Goal: Task Accomplishment & Management: Manage account settings

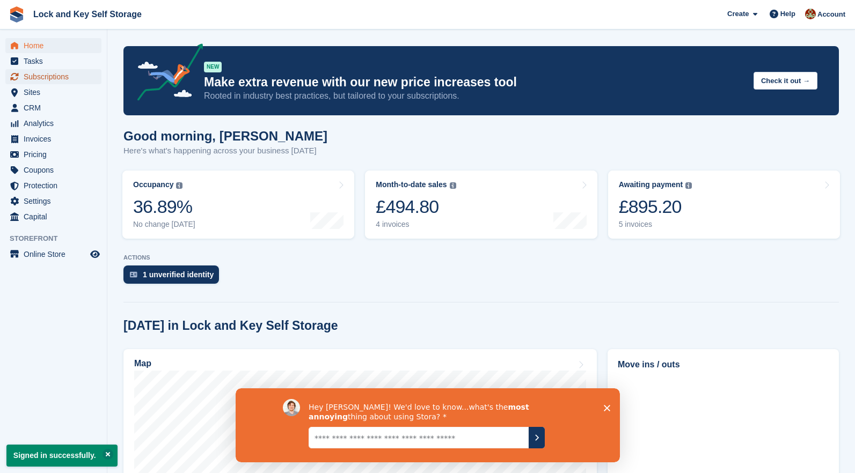
click at [39, 78] on span "Subscriptions" at bounding box center [56, 76] width 64 height 15
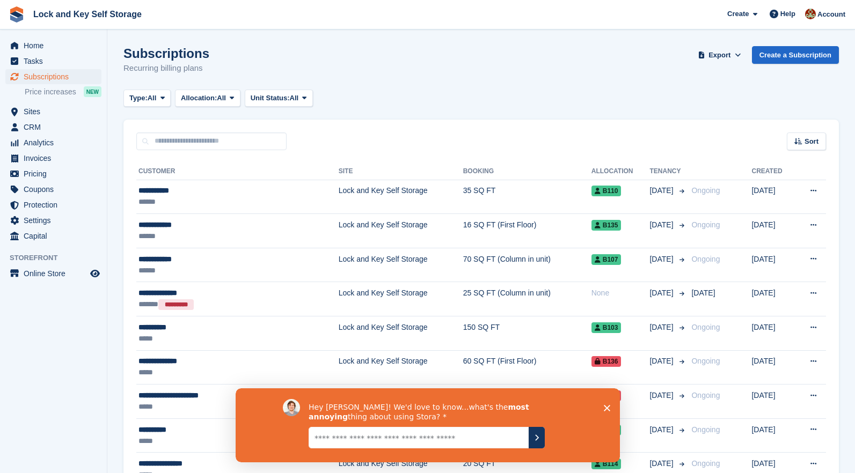
click at [606, 405] on div "Close survey" at bounding box center [606, 407] width 6 height 6
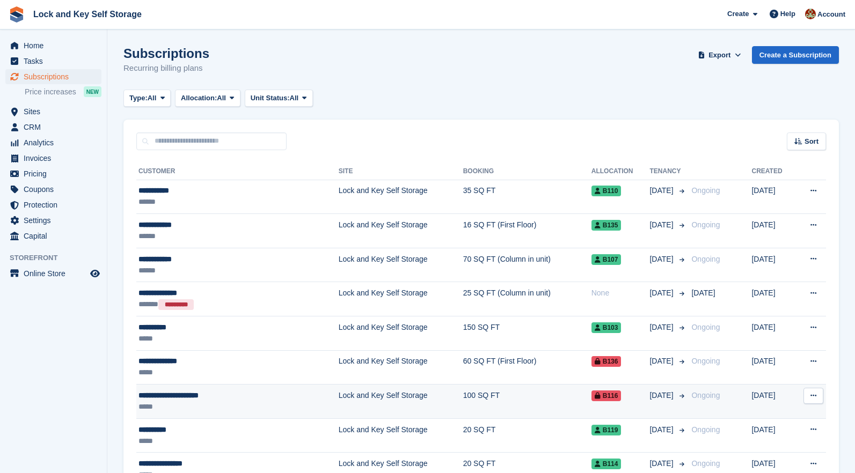
click at [809, 395] on button at bounding box center [813, 396] width 20 height 16
click at [774, 413] on p "View customer" at bounding box center [771, 417] width 93 height 14
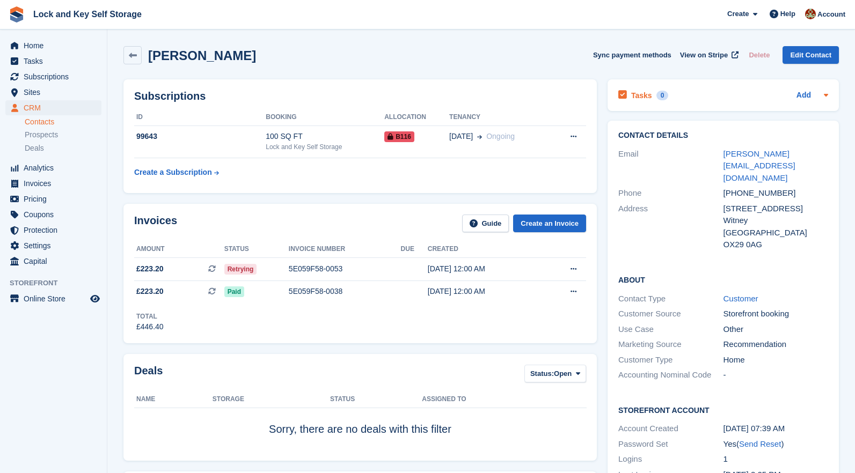
click at [829, 94] on icon at bounding box center [825, 95] width 9 height 9
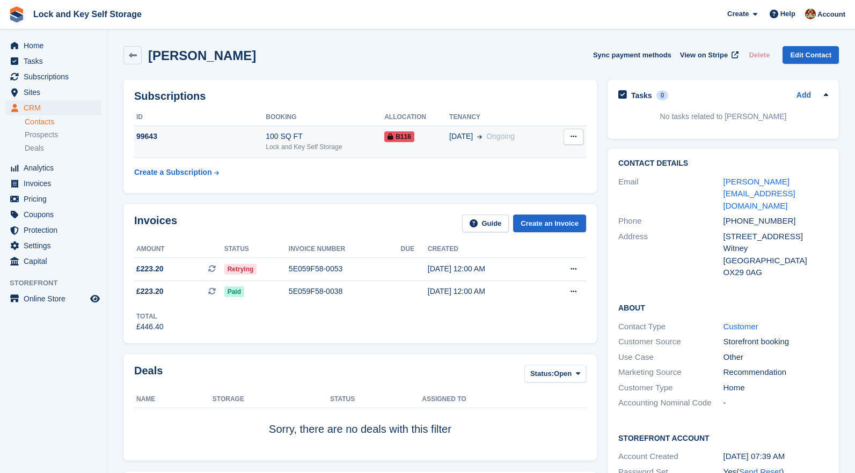
click at [577, 135] on button at bounding box center [573, 137] width 20 height 16
click at [318, 138] on div "100 SQ FT" at bounding box center [325, 136] width 119 height 11
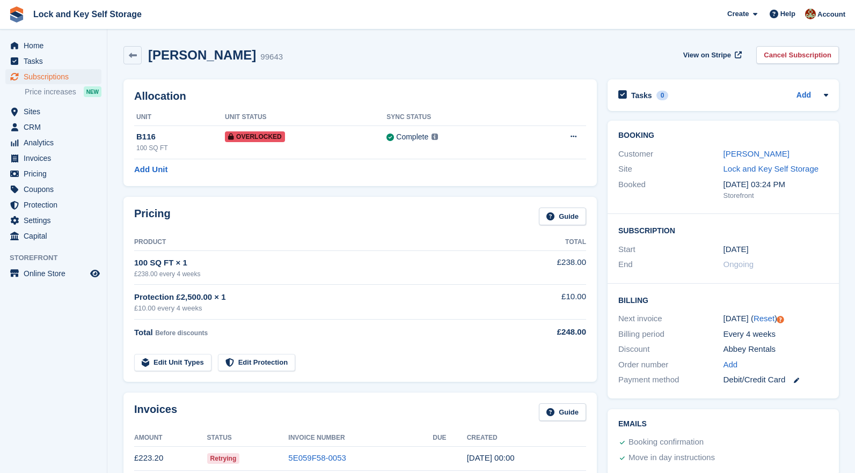
click at [820, 224] on div "Subscription Start 3 Aug End Ongoing" at bounding box center [722, 249] width 231 height 70
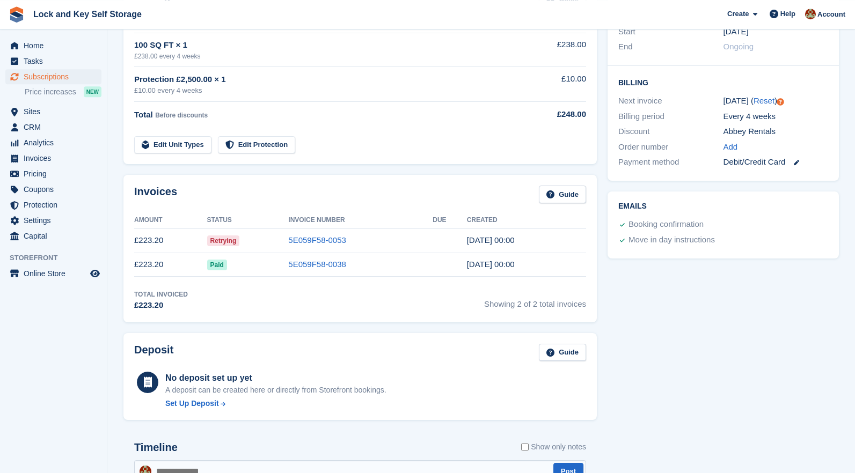
scroll to position [219, 0]
click at [326, 239] on link "5E059F58-0053" at bounding box center [317, 238] width 58 height 9
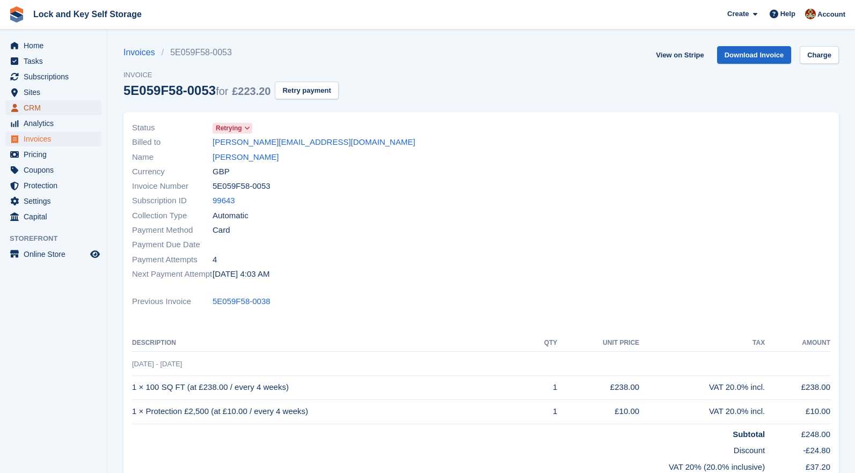
click at [34, 111] on span "CRM" at bounding box center [56, 107] width 64 height 15
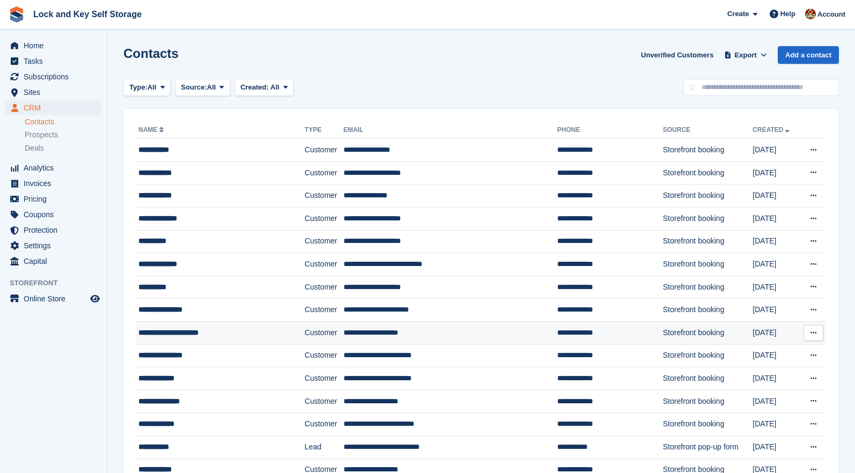
click at [812, 330] on icon at bounding box center [813, 332] width 6 height 7
click at [228, 330] on div "**********" at bounding box center [207, 332] width 139 height 11
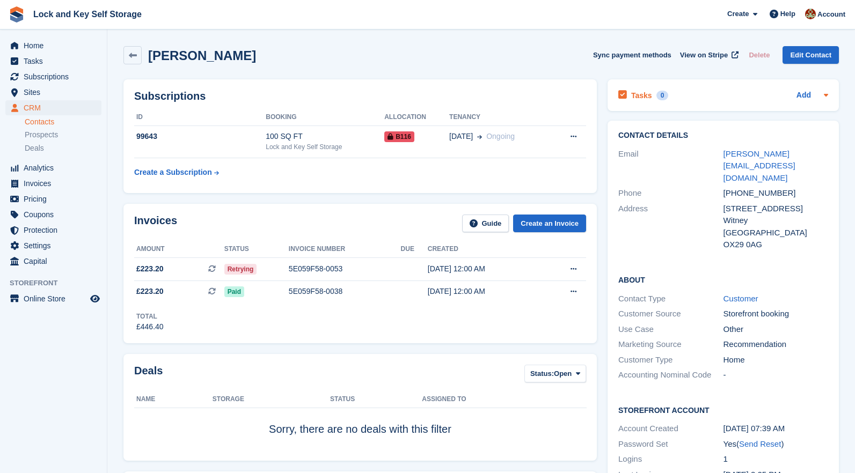
click at [828, 94] on icon at bounding box center [825, 95] width 9 height 9
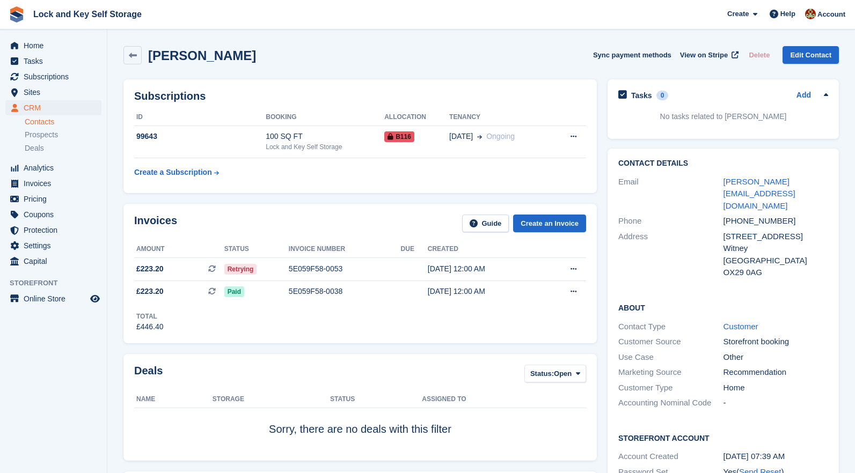
click at [828, 94] on icon at bounding box center [825, 95] width 9 height 9
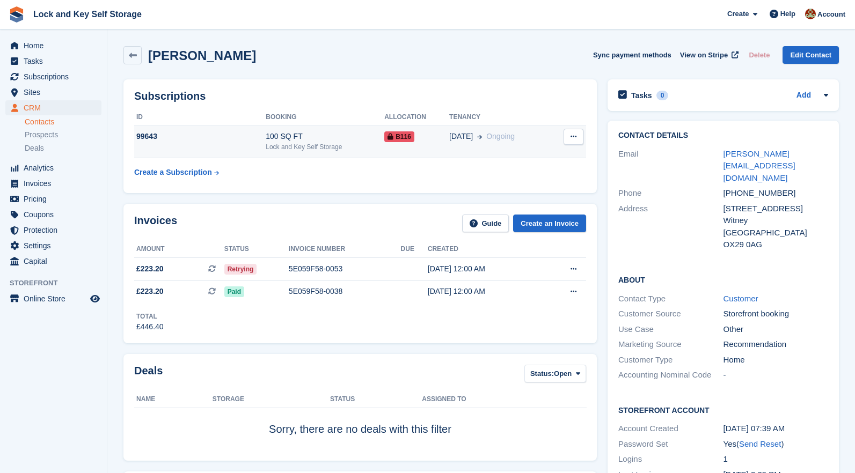
click at [581, 137] on button at bounding box center [573, 137] width 20 height 16
click at [165, 141] on div "99643" at bounding box center [199, 136] width 131 height 11
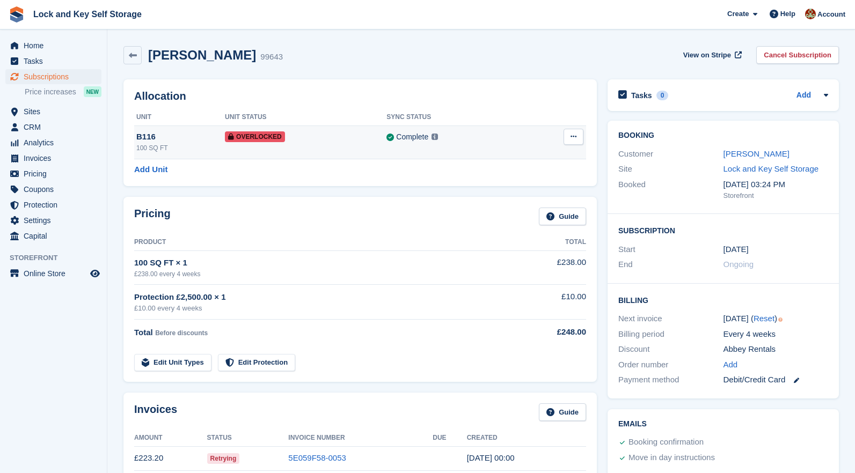
click at [240, 137] on span "Overlocked" at bounding box center [255, 136] width 60 height 11
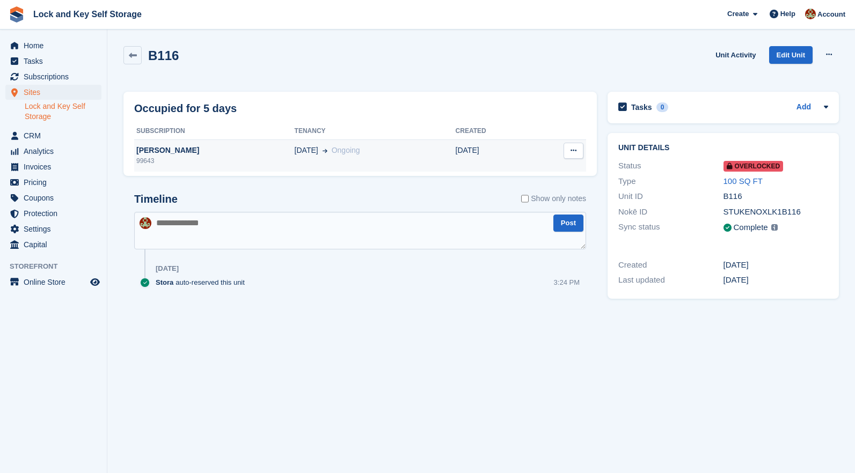
click at [572, 152] on icon at bounding box center [573, 150] width 6 height 7
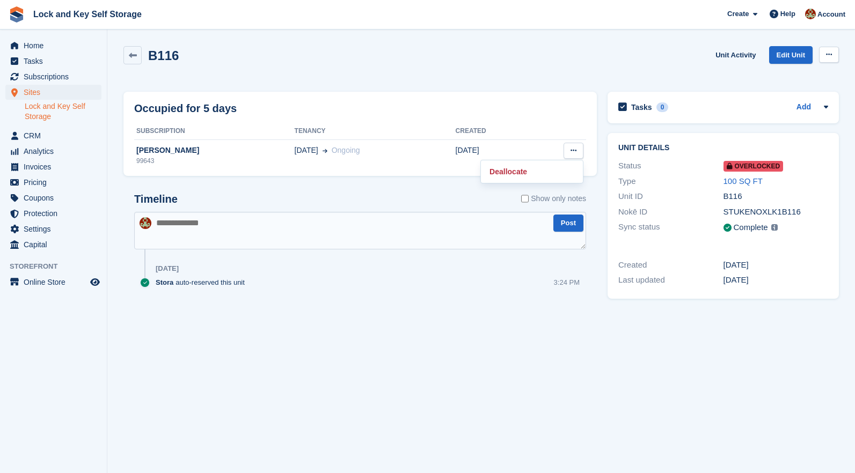
click at [825, 55] on button at bounding box center [829, 55] width 20 height 16
click at [802, 76] on p "Remove Overlock" at bounding box center [786, 76] width 93 height 14
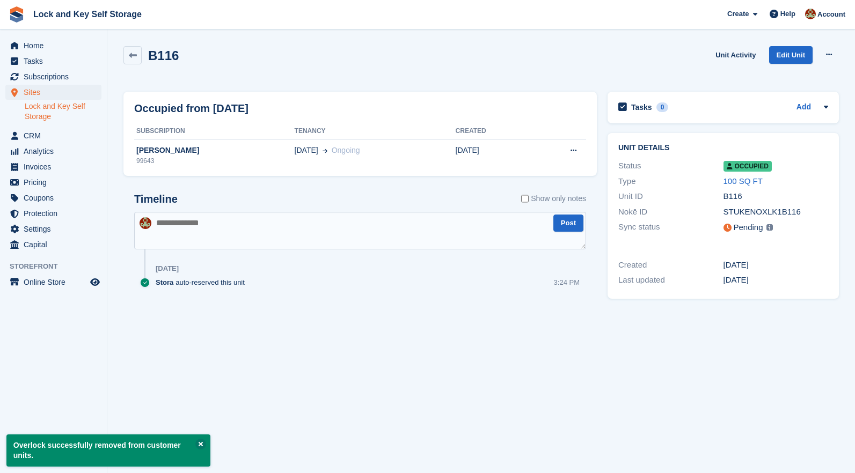
click at [772, 78] on div "B116 Unit Activity Edit Unit Overlock Repossess Deallocate" at bounding box center [481, 64] width 726 height 46
click at [827, 55] on icon at bounding box center [829, 54] width 6 height 7
click at [33, 91] on span "Sites" at bounding box center [56, 92] width 64 height 15
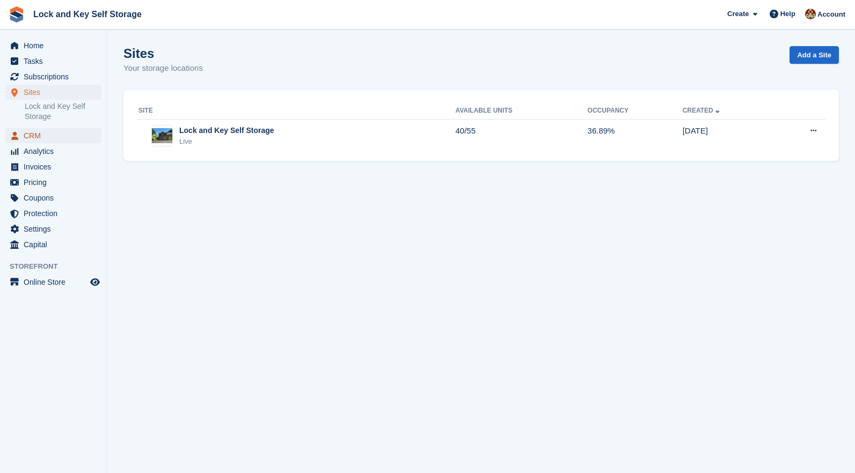
click at [42, 135] on span "CRM" at bounding box center [56, 135] width 64 height 15
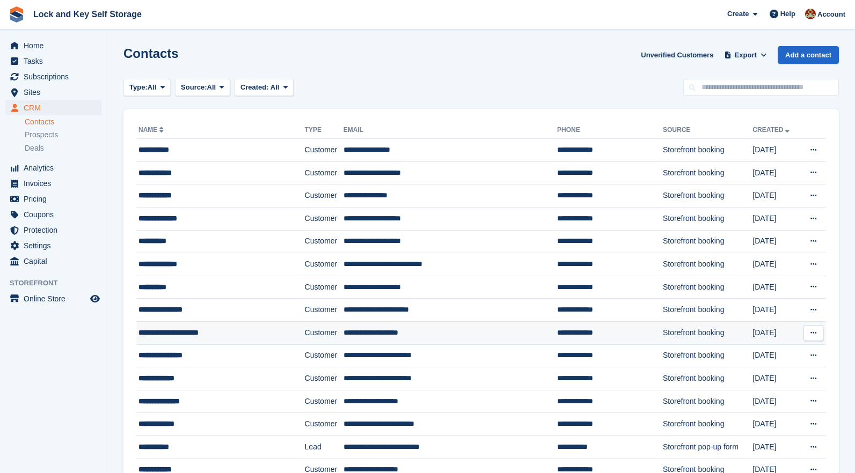
click at [203, 330] on div "**********" at bounding box center [207, 332] width 139 height 11
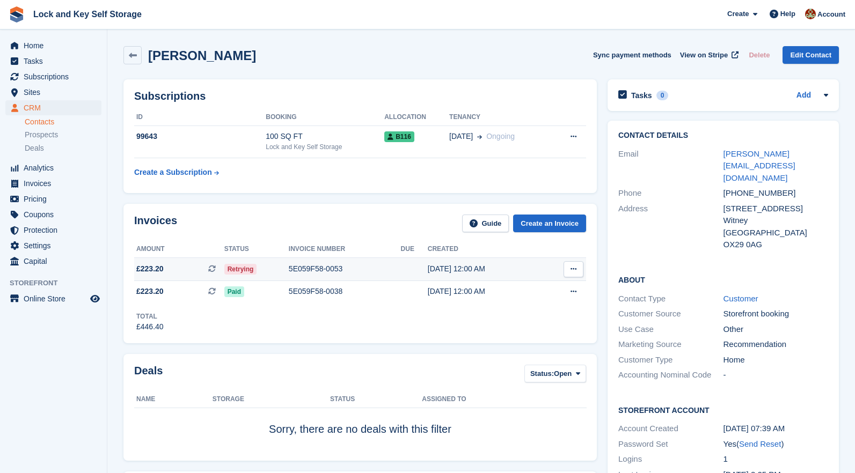
click at [576, 269] on icon at bounding box center [573, 269] width 6 height 7
click at [532, 329] on p "View Subscription" at bounding box center [531, 331] width 93 height 14
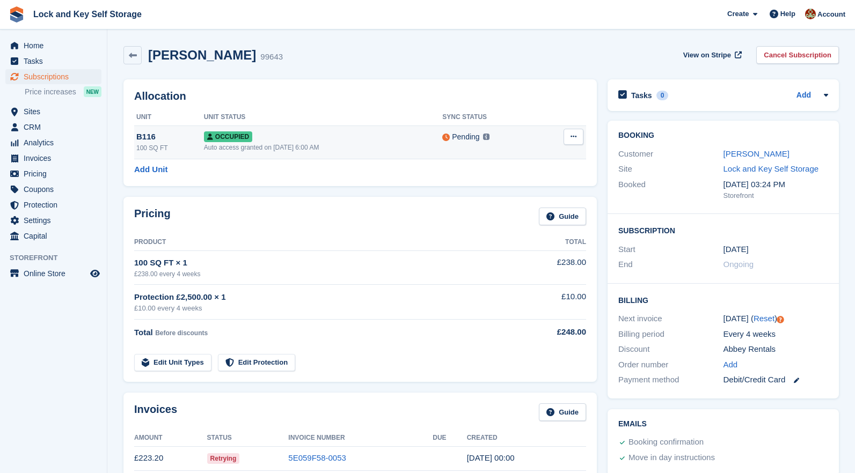
click at [573, 134] on icon at bounding box center [573, 136] width 6 height 7
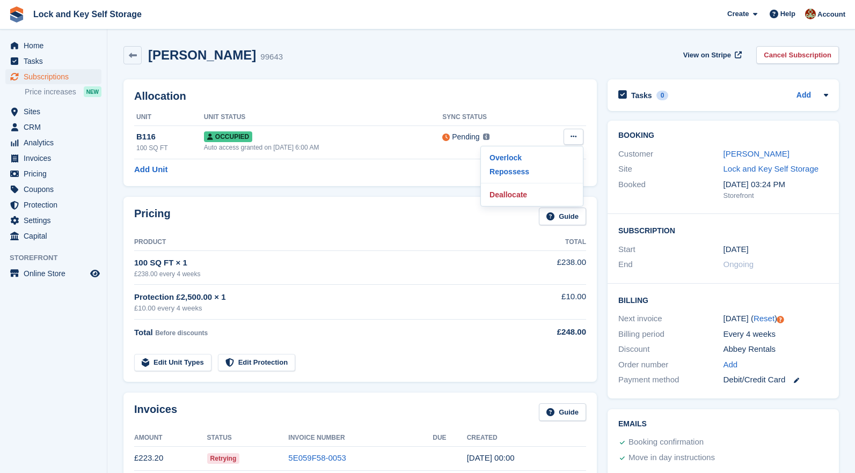
click at [418, 196] on div "Pricing Guide Product Total 100 SQ FT × 1 £238.00 every 4 weeks £238.00 Protect…" at bounding box center [360, 290] width 484 height 196
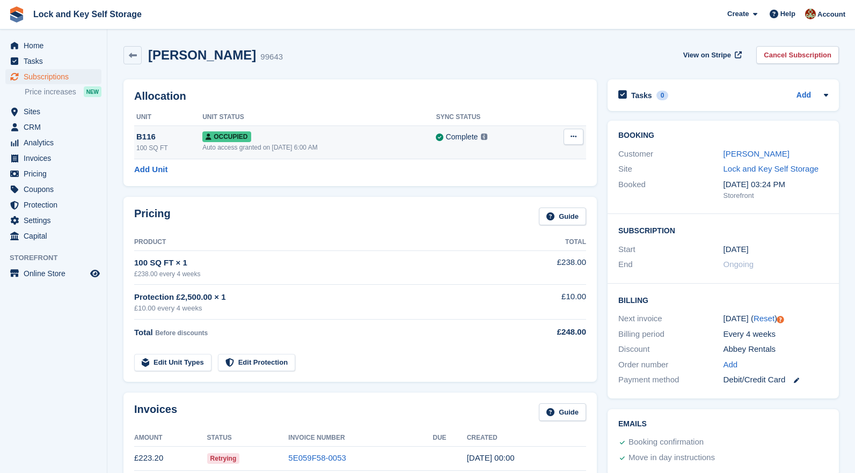
click at [574, 134] on icon at bounding box center [573, 136] width 6 height 7
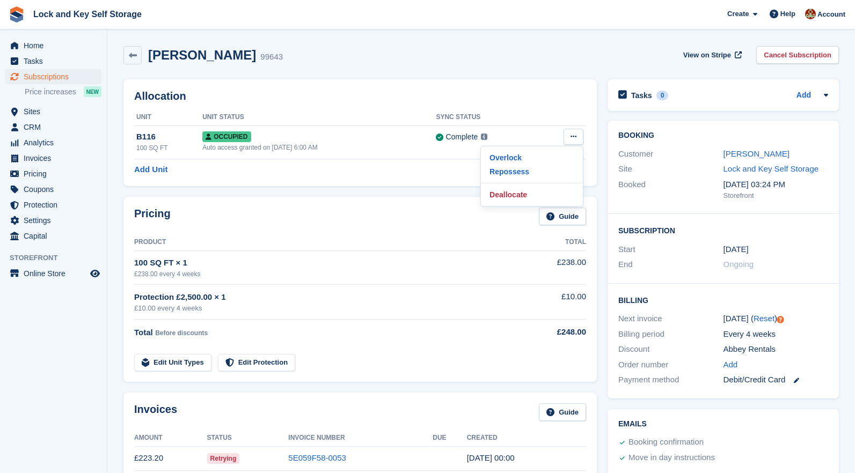
click at [367, 183] on div "Allocation Unit Unit Status Sync Status B116 100 SQ FT Occupied Auto access gra…" at bounding box center [359, 132] width 473 height 107
click at [305, 460] on link "5E059F58-0053" at bounding box center [317, 457] width 58 height 9
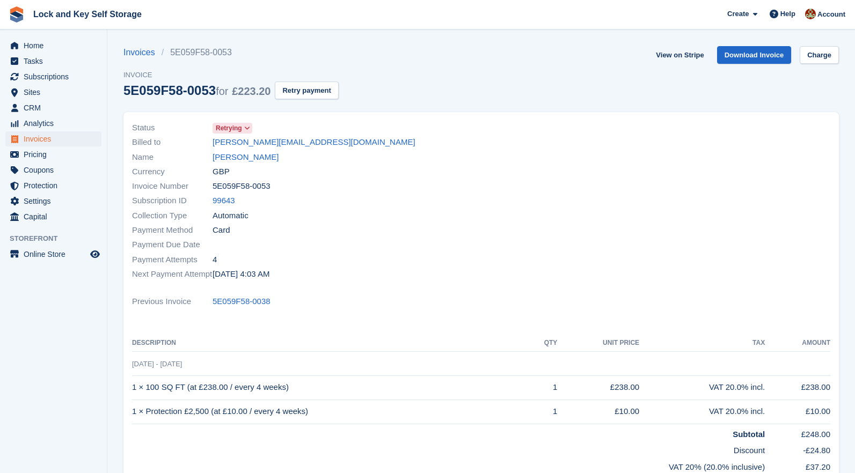
click at [248, 128] on icon at bounding box center [247, 128] width 6 height 6
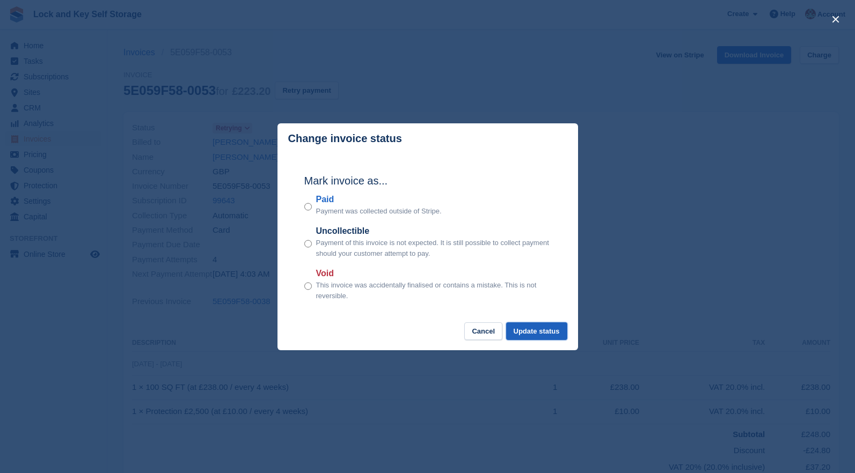
click at [547, 333] on button "Update status" at bounding box center [536, 331] width 61 height 18
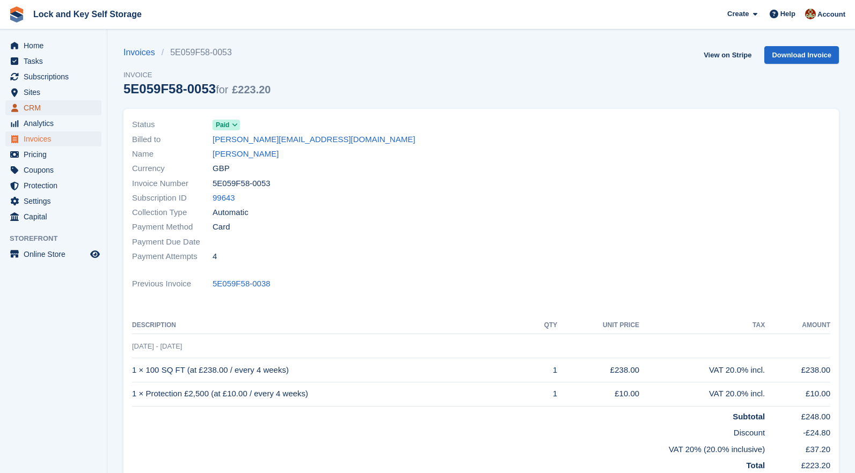
click at [38, 109] on span "CRM" at bounding box center [56, 107] width 64 height 15
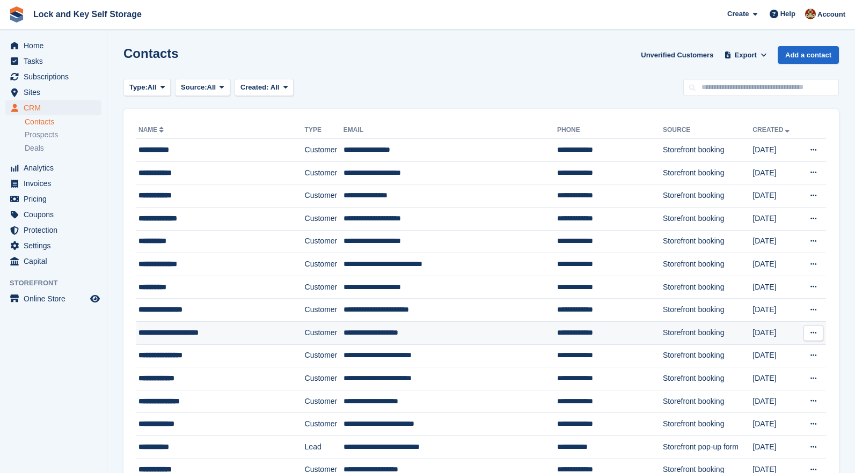
click at [193, 333] on div "**********" at bounding box center [207, 332] width 139 height 11
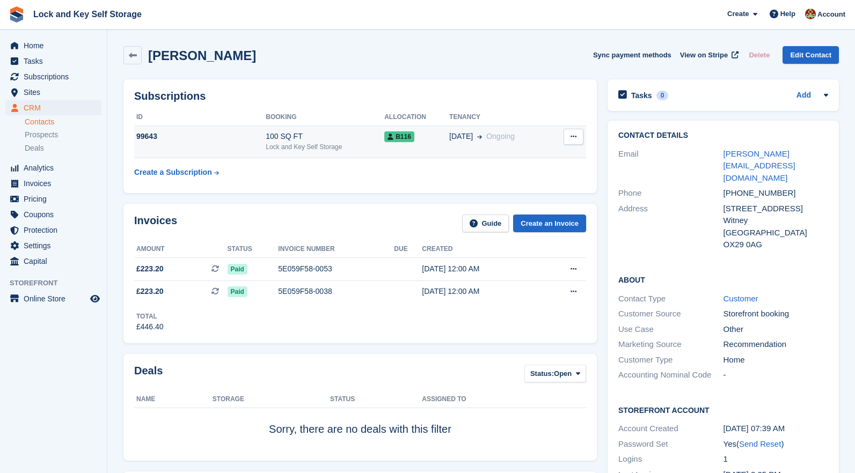
click at [394, 137] on span "B116" at bounding box center [399, 136] width 30 height 11
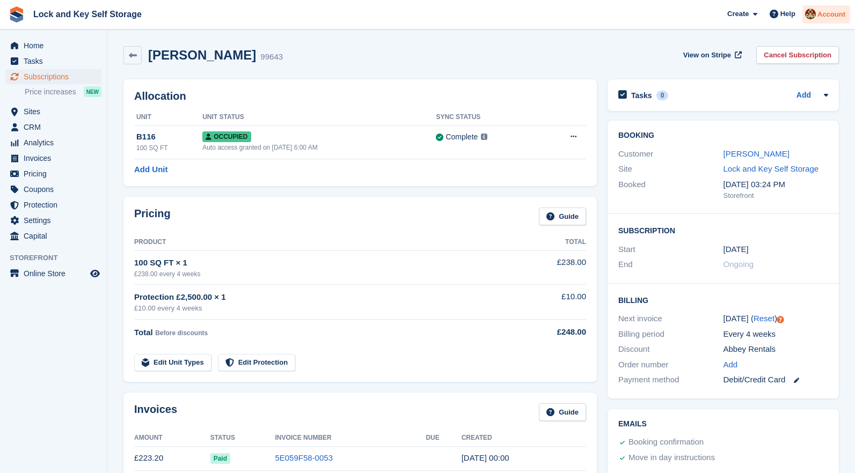
click at [832, 16] on span "Account" at bounding box center [831, 14] width 28 height 11
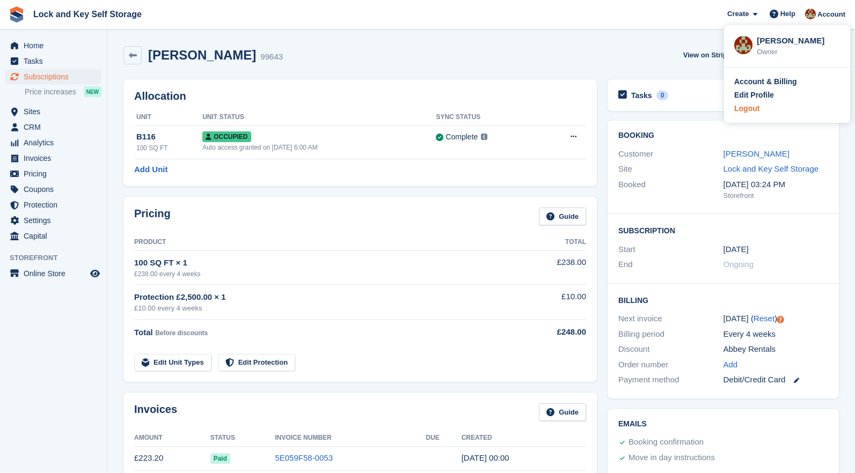
click at [753, 107] on div "Logout" at bounding box center [746, 108] width 25 height 11
